Goal: Task Accomplishment & Management: Use online tool/utility

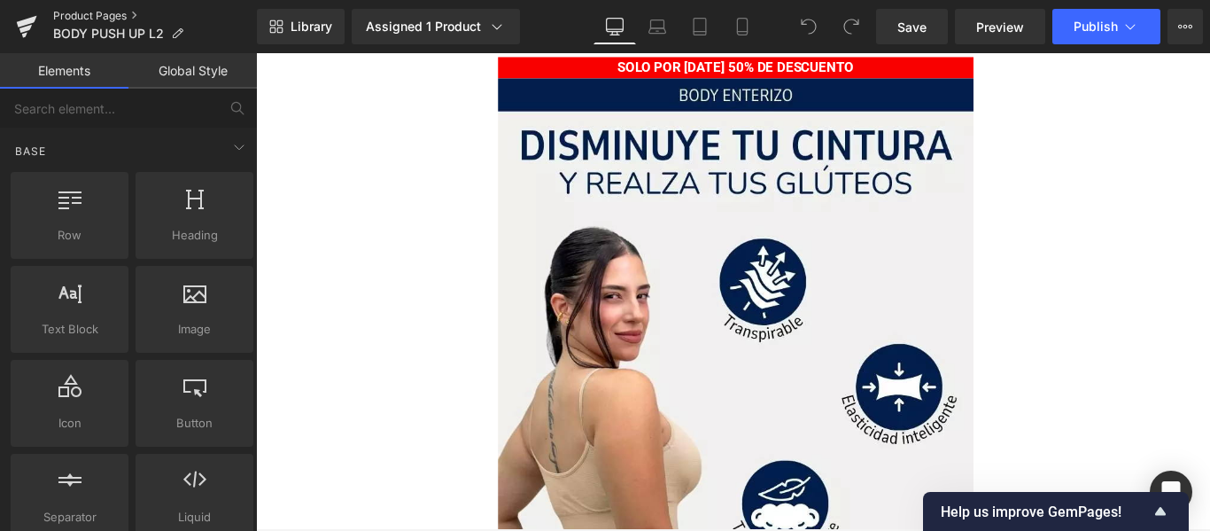
click at [105, 16] on link "Product Pages" at bounding box center [155, 16] width 204 height 14
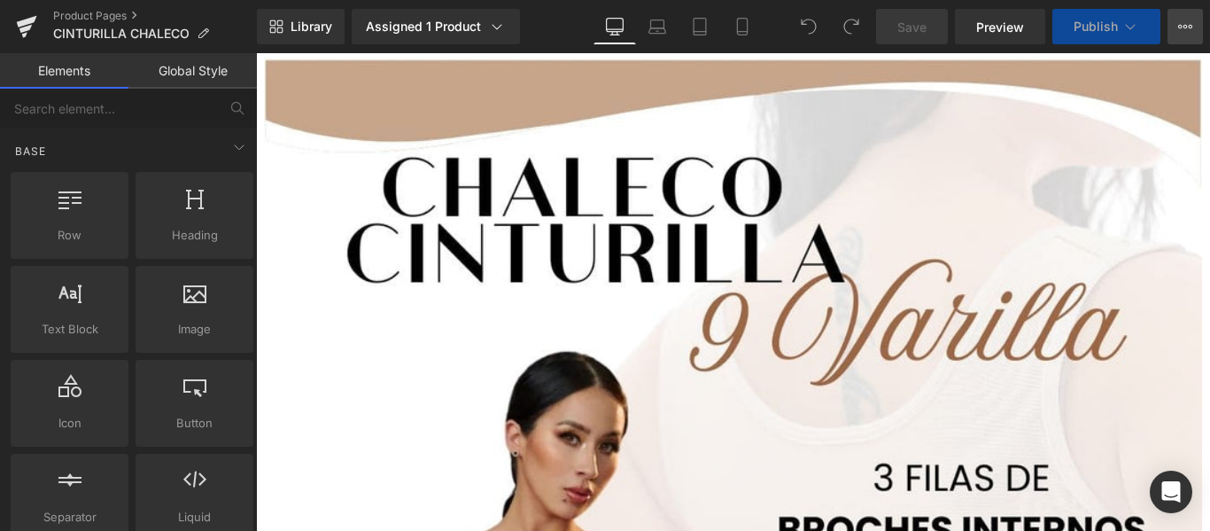
click at [1178, 31] on icon at bounding box center [1185, 26] width 14 height 14
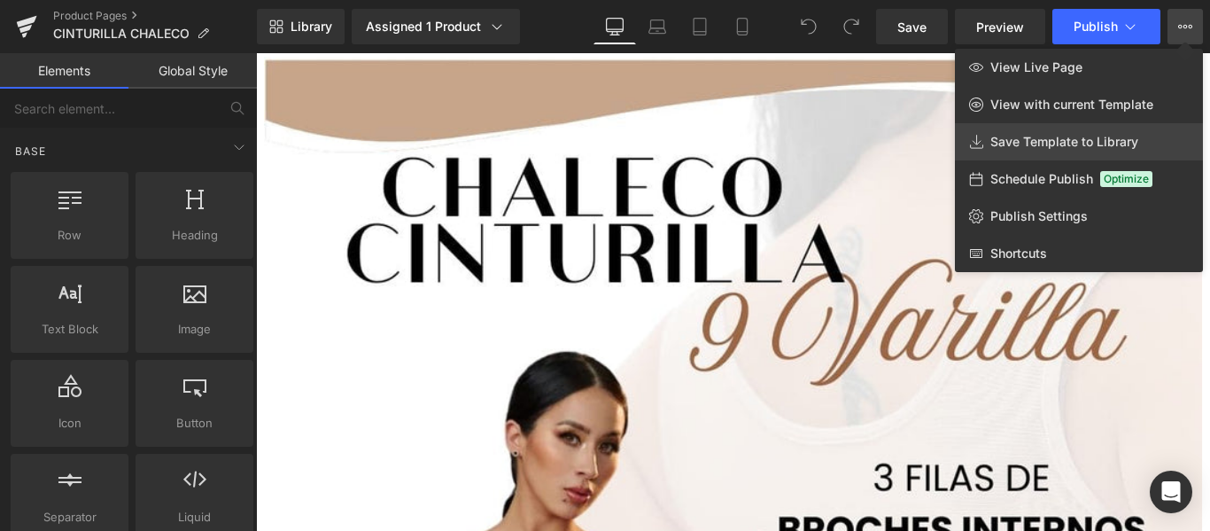
click at [1090, 143] on span "Save Template to Library" at bounding box center [1065, 142] width 148 height 16
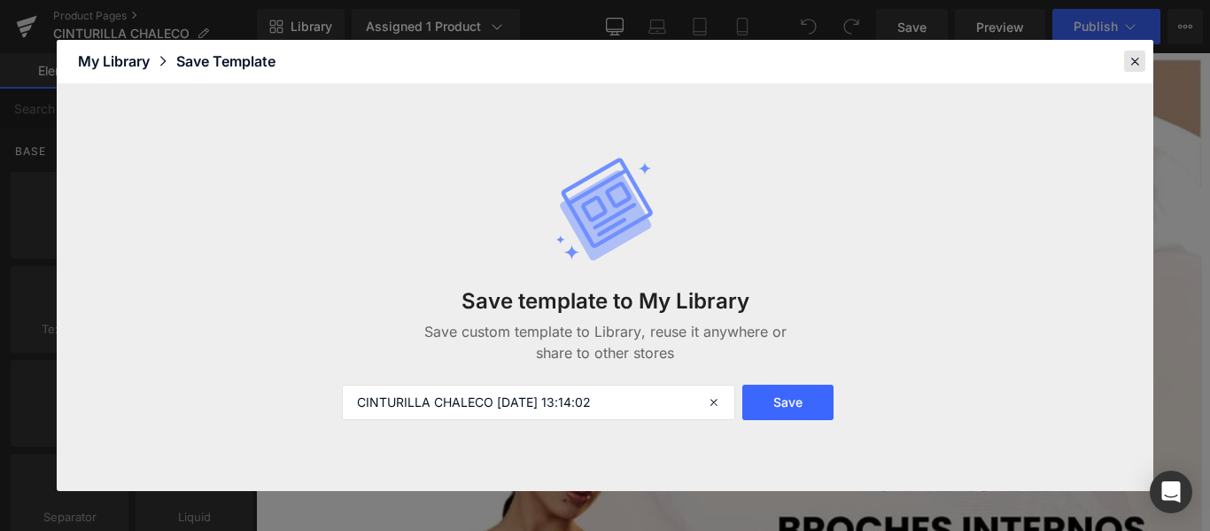
click at [1131, 65] on icon at bounding box center [1135, 61] width 16 height 16
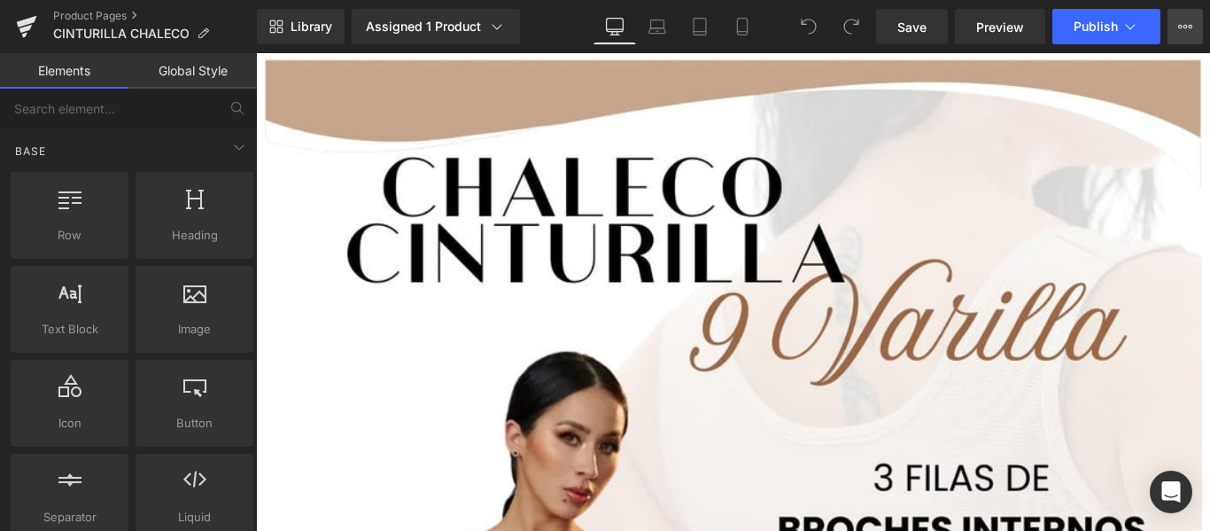
click at [1181, 17] on button "View Live Page View with current Template Save Template to Library Schedule Pub…" at bounding box center [1185, 26] width 35 height 35
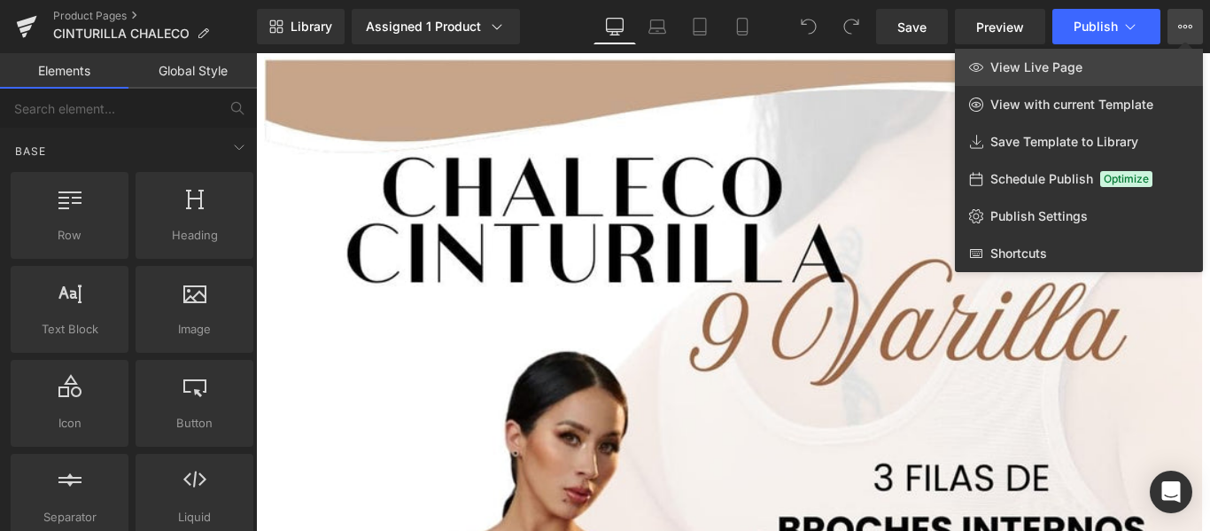
click at [1146, 59] on link "View Live Page" at bounding box center [1079, 67] width 248 height 37
